Goal: Information Seeking & Learning: Learn about a topic

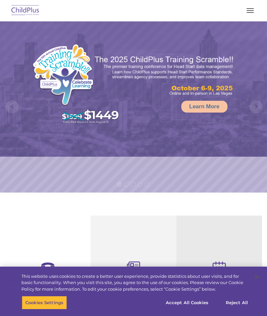
select select "MEDIUM"
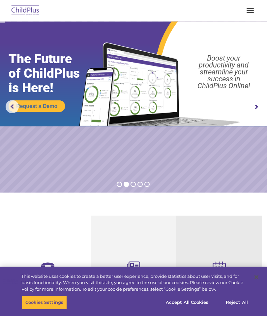
click at [30, 16] on img at bounding box center [25, 10] width 31 height 15
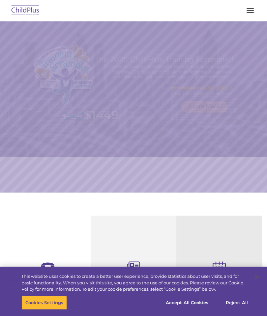
select select "MEDIUM"
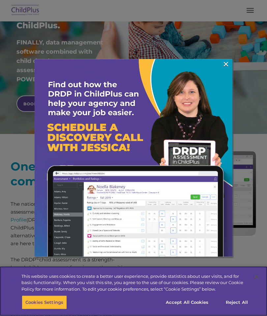
scroll to position [150, 0]
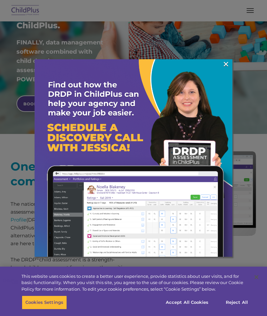
click at [225, 67] on link "×" at bounding box center [226, 64] width 8 height 7
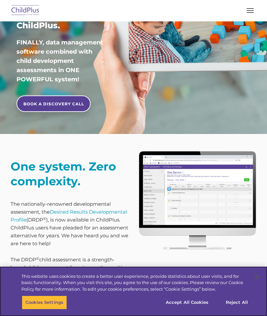
click at [237, 302] on button "Reject All" at bounding box center [236, 303] width 41 height 14
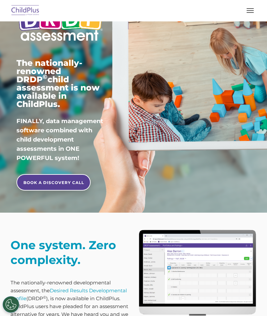
scroll to position [71, 0]
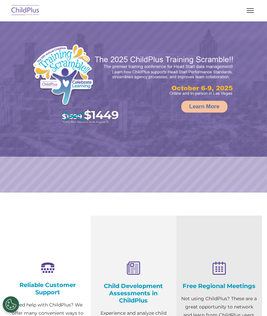
select select "MEDIUM"
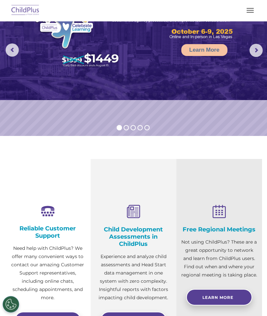
scroll to position [57, 0]
click at [151, 316] on link "Learn More" at bounding box center [133, 320] width 66 height 16
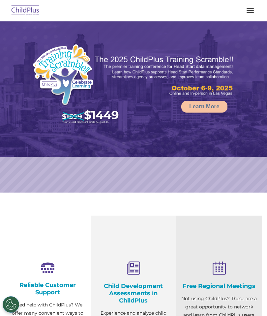
select select "MEDIUM"
